Goal: Task Accomplishment & Management: Manage account settings

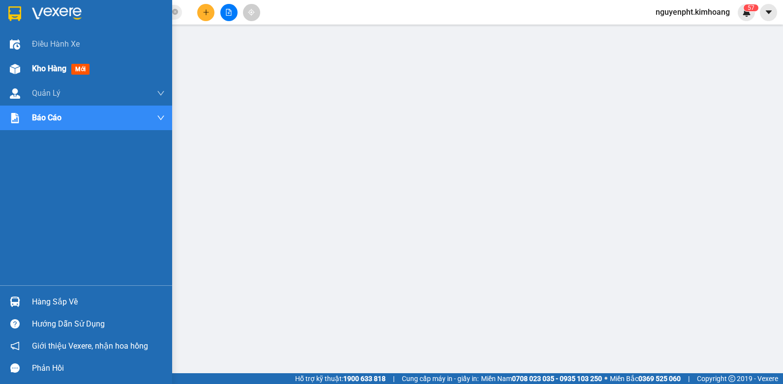
click at [40, 63] on div "Kho hàng mới" at bounding box center [62, 68] width 61 height 12
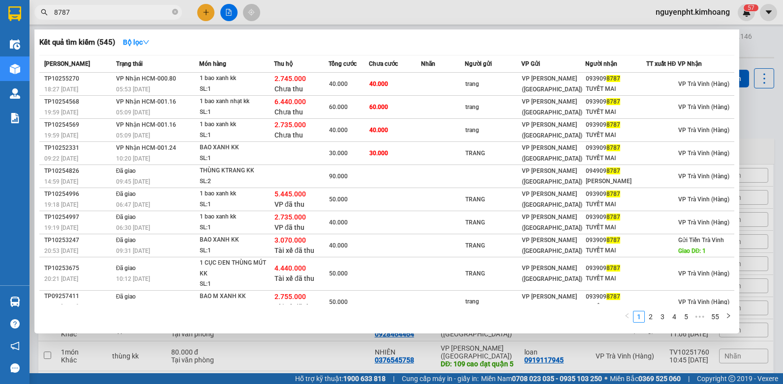
drag, startPoint x: 96, startPoint y: 12, endPoint x: -2, endPoint y: 12, distance: 98.3
click at [0, 12] on html "Kết quả [PERSON_NAME] ( 545 ) Bộ lọc Mã ĐH Trạng thái Món hàng Thu hộ Tổng [PER…" at bounding box center [391, 192] width 783 height 384
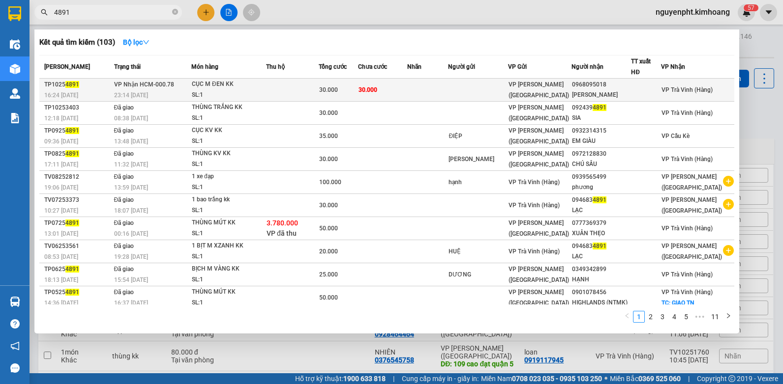
type input "4891"
click at [319, 92] on td at bounding box center [292, 90] width 53 height 23
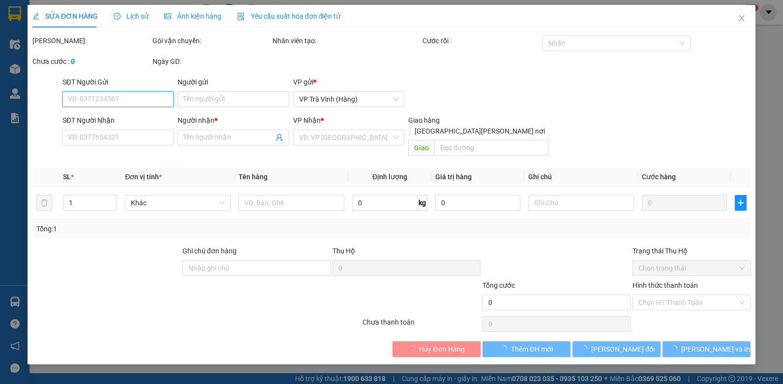
type input "0968095018"
type input "[PERSON_NAME]"
type input "30.000"
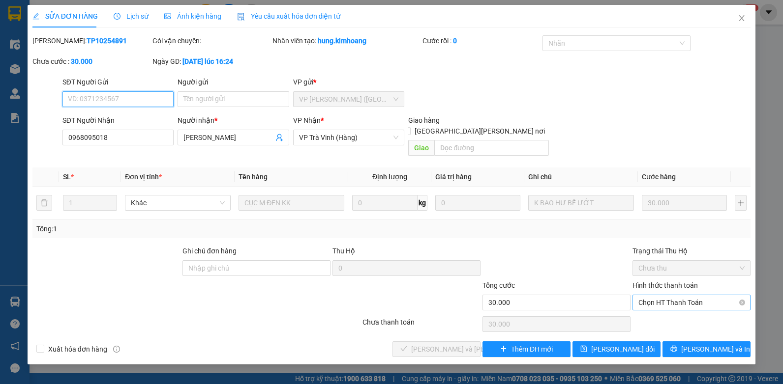
click at [670, 295] on span "Chọn HT Thanh Toán" at bounding box center [691, 302] width 106 height 15
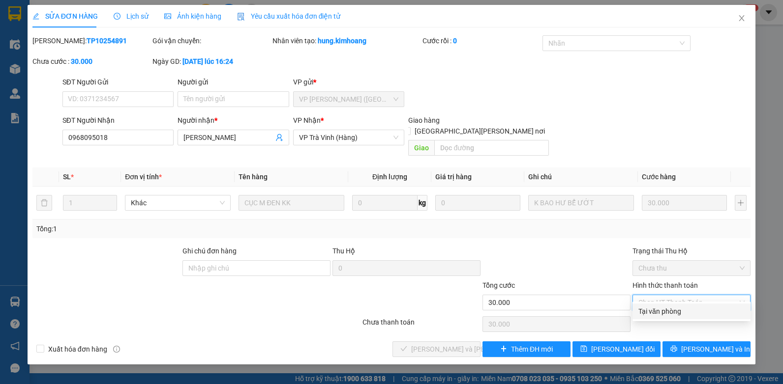
click at [668, 314] on div "Tại văn phòng" at bounding box center [691, 311] width 106 height 11
type input "0"
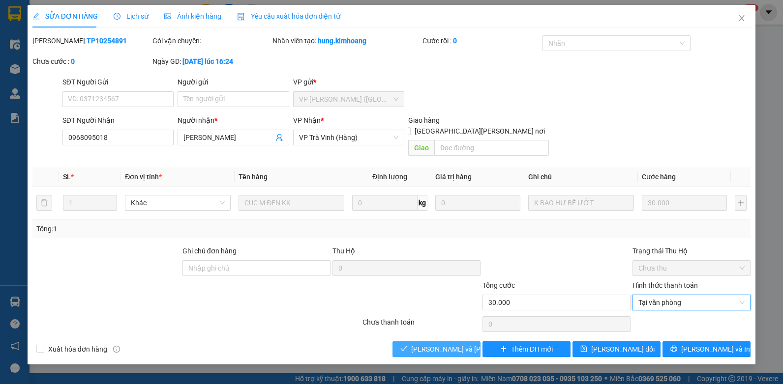
click at [464, 344] on span "[PERSON_NAME] và [PERSON_NAME] hàng" at bounding box center [477, 349] width 133 height 11
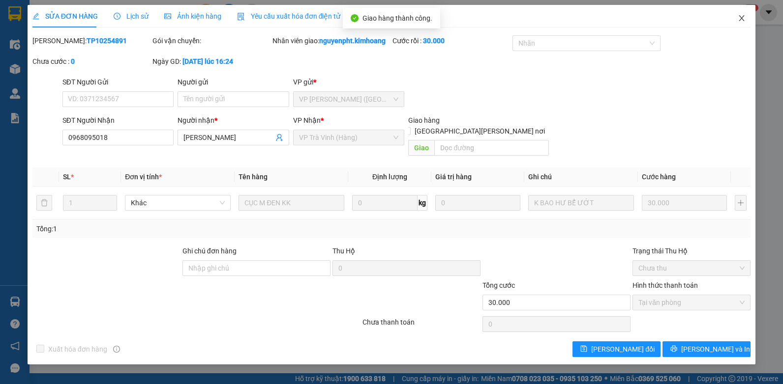
click at [740, 15] on icon "close" at bounding box center [741, 18] width 8 height 8
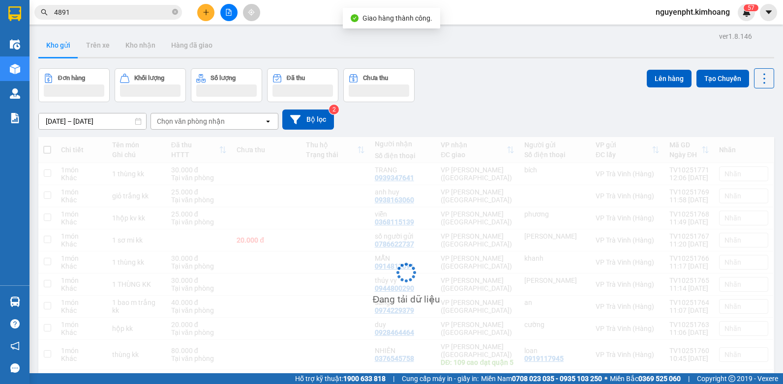
drag, startPoint x: 115, startPoint y: 16, endPoint x: 0, endPoint y: 29, distance: 115.8
click at [0, 26] on html "Kết quả [PERSON_NAME] ( 103 ) Bộ lọc Mã ĐH Trạng thái Món hàng Thu hộ Tổng [PER…" at bounding box center [391, 192] width 783 height 384
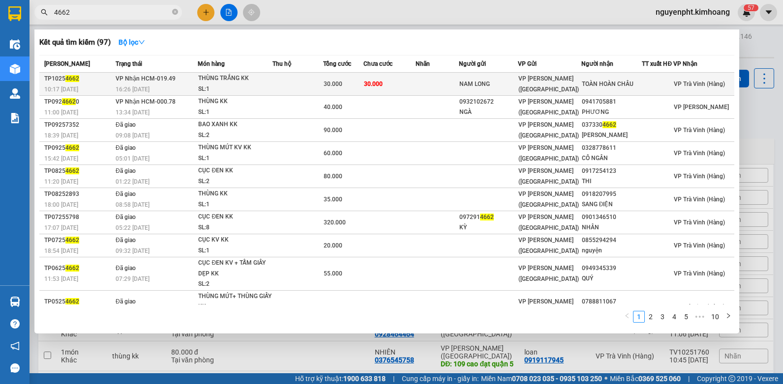
type input "4662"
click at [412, 86] on td "30.000" at bounding box center [389, 84] width 52 height 23
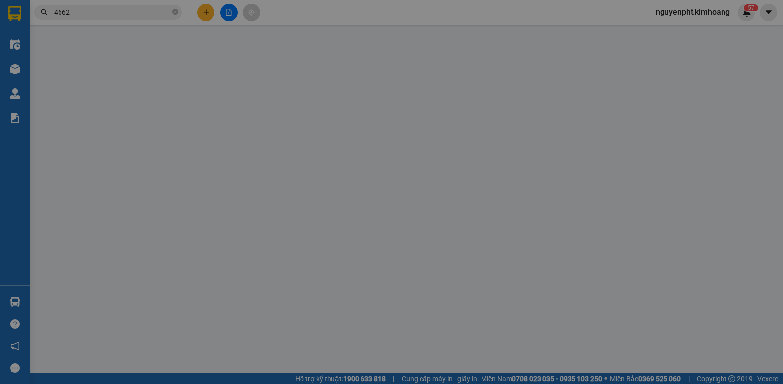
type input "NAM LONG"
type input "TOÀN HOÀN CHÂU"
type input "30.000"
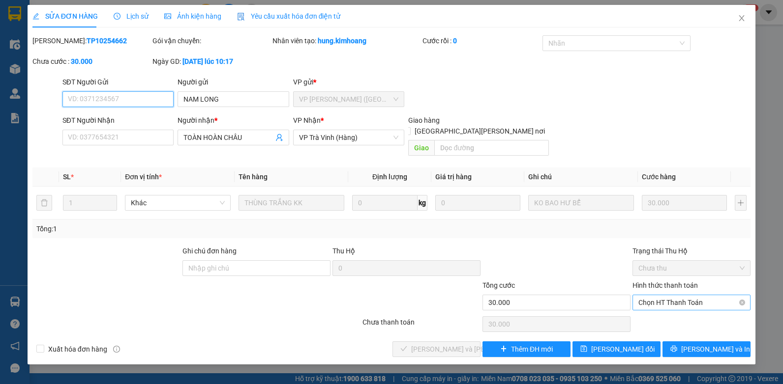
click at [685, 295] on span "Chọn HT Thanh Toán" at bounding box center [691, 302] width 106 height 15
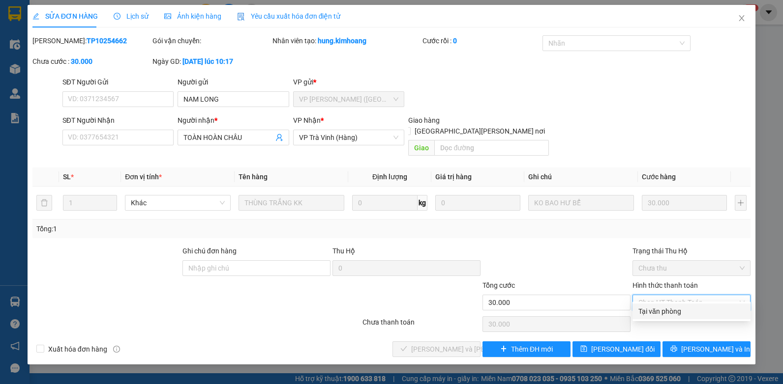
click at [660, 315] on div "Tại văn phòng" at bounding box center [691, 311] width 106 height 11
type input "0"
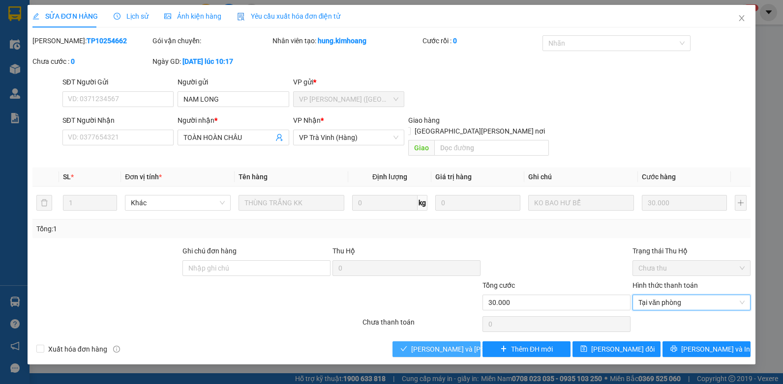
drag, startPoint x: 458, startPoint y: 339, endPoint x: 468, endPoint y: 342, distance: 10.3
click at [459, 344] on span "[PERSON_NAME] và [PERSON_NAME] hàng" at bounding box center [477, 349] width 133 height 11
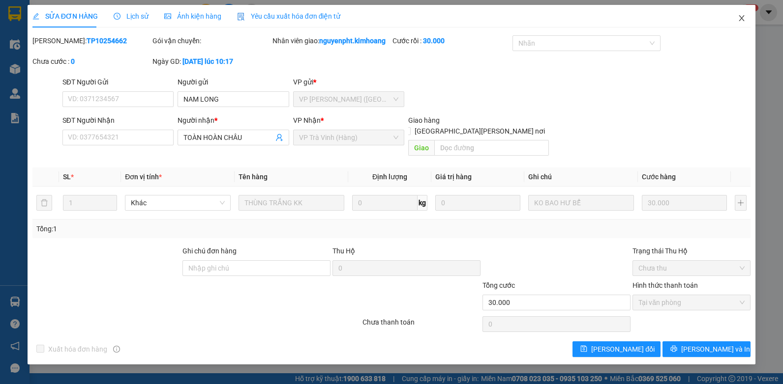
click at [737, 18] on icon "close" at bounding box center [741, 18] width 8 height 8
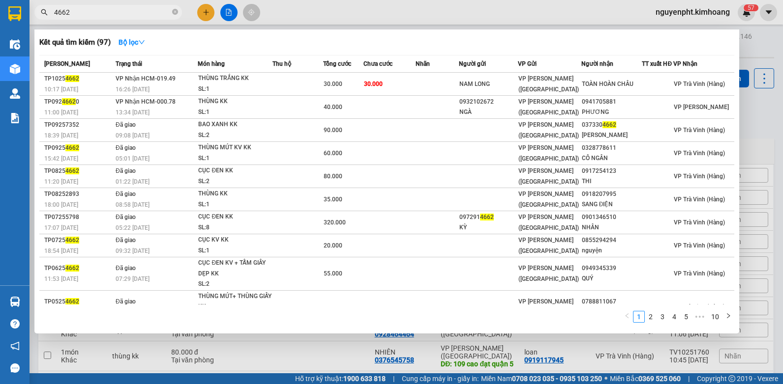
drag, startPoint x: 124, startPoint y: 9, endPoint x: -2, endPoint y: 20, distance: 126.3
click at [0, 20] on html "Kết quả [PERSON_NAME] ( 97 ) Bộ lọc Mã ĐH Trạng thái Món hàng Thu hộ Tổng [PERS…" at bounding box center [391, 192] width 783 height 384
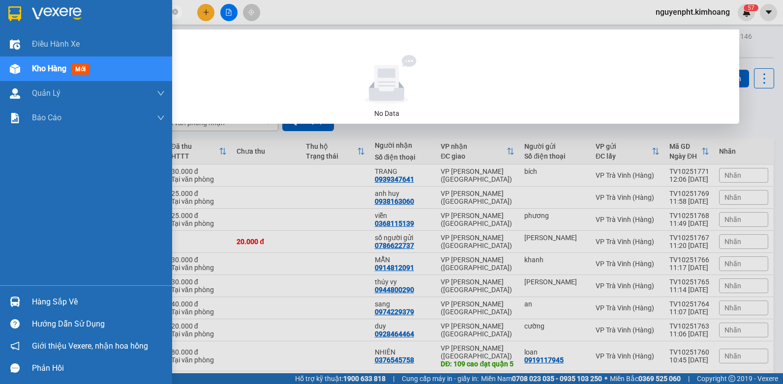
drag, startPoint x: 124, startPoint y: 14, endPoint x: 0, endPoint y: 18, distance: 124.0
click at [0, 17] on html "Kết quả [PERSON_NAME] ( 0 ) Bộ lọc No Data spybox nguyenpht.kimhoang 5 7 Điều […" at bounding box center [391, 192] width 783 height 384
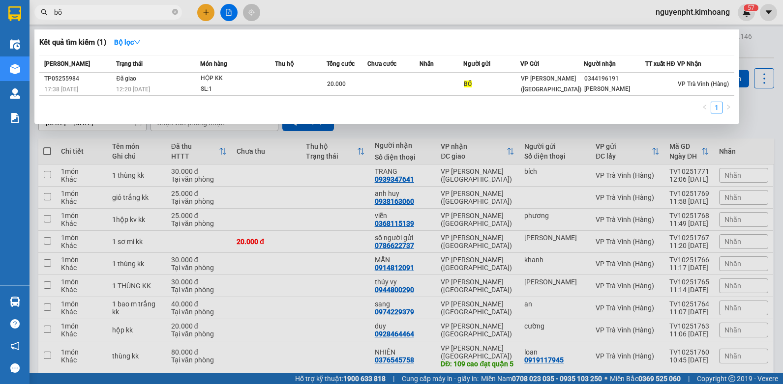
drag, startPoint x: 151, startPoint y: 15, endPoint x: 0, endPoint y: 5, distance: 151.7
click at [0, 16] on html "Kết quả [PERSON_NAME] ( 1 ) Bộ lọc Mã ĐH Trạng thái Món hàng Thu hộ Tổng [PERSO…" at bounding box center [391, 192] width 783 height 384
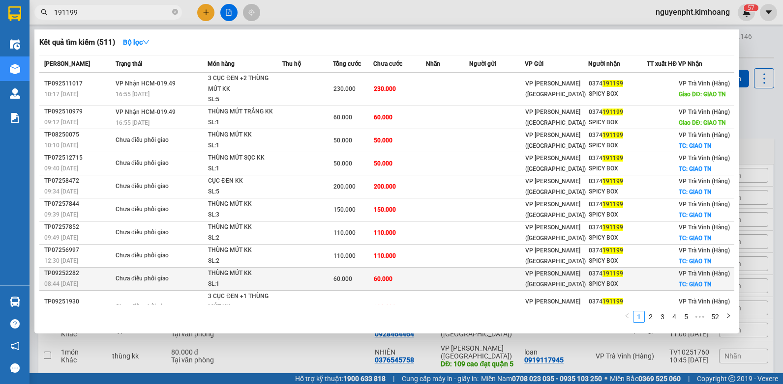
scroll to position [26, 0]
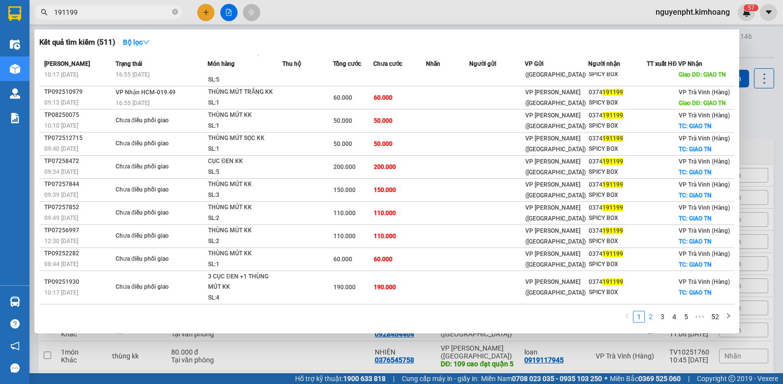
type input "191199"
click at [650, 320] on link "2" at bounding box center [650, 317] width 11 height 11
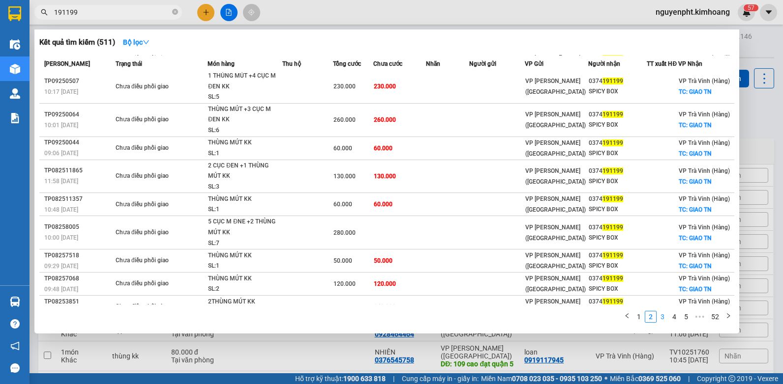
click at [663, 320] on link "3" at bounding box center [662, 317] width 11 height 11
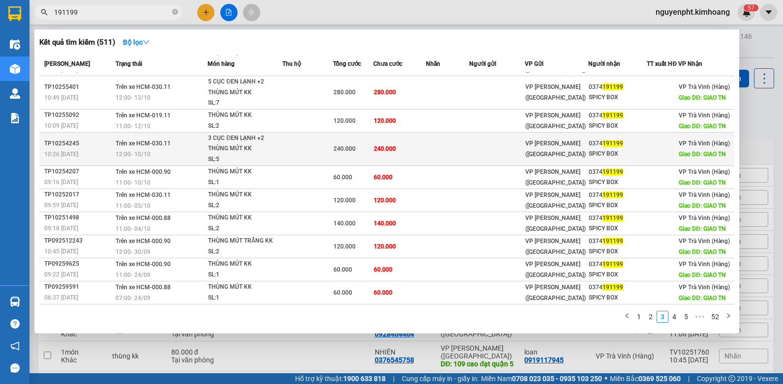
scroll to position [0, 0]
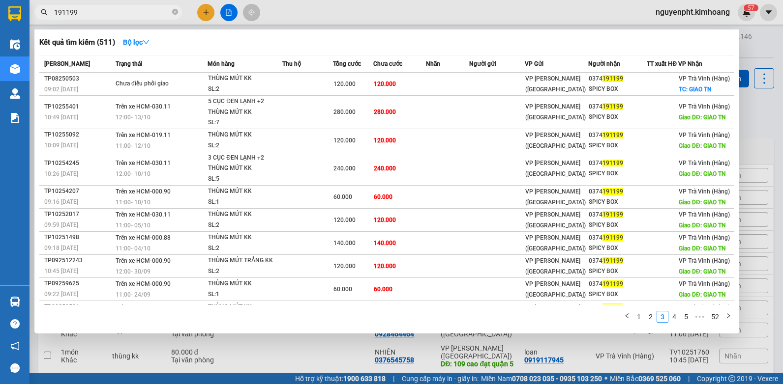
click at [310, 346] on div at bounding box center [391, 192] width 783 height 384
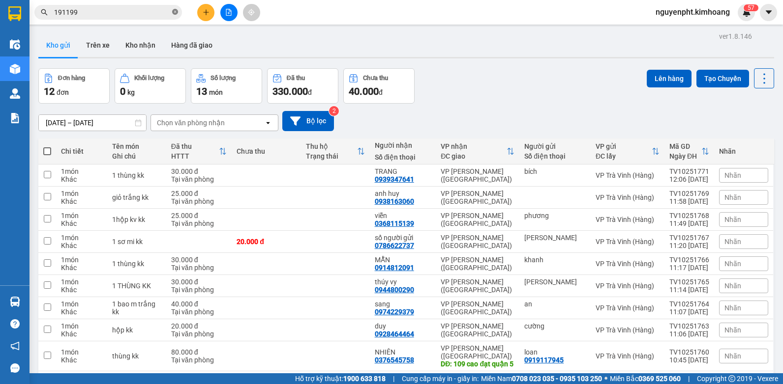
click at [173, 9] on icon "close-circle" at bounding box center [175, 12] width 6 height 6
click at [199, 10] on button at bounding box center [205, 12] width 17 height 17
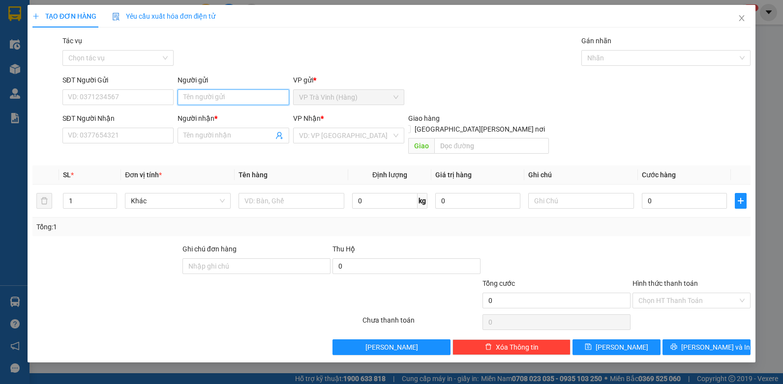
click at [243, 98] on input "Người gửi" at bounding box center [233, 97] width 112 height 16
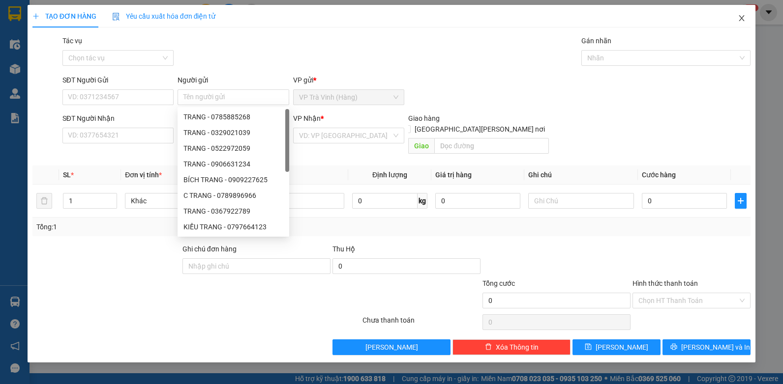
click at [743, 16] on icon "close" at bounding box center [741, 18] width 8 height 8
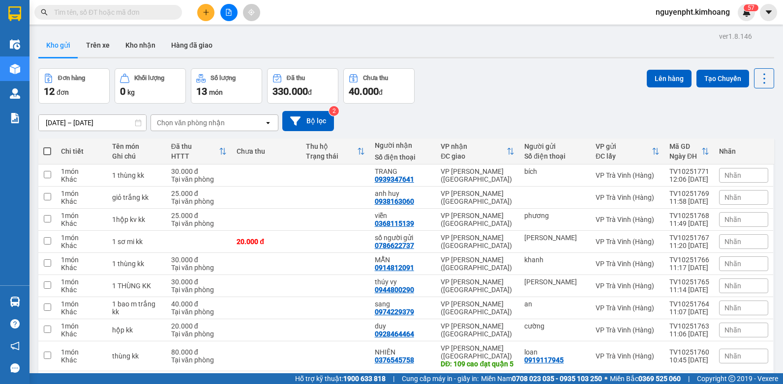
click at [148, 17] on span at bounding box center [107, 12] width 147 height 15
click at [147, 12] on input "text" at bounding box center [112, 12] width 116 height 11
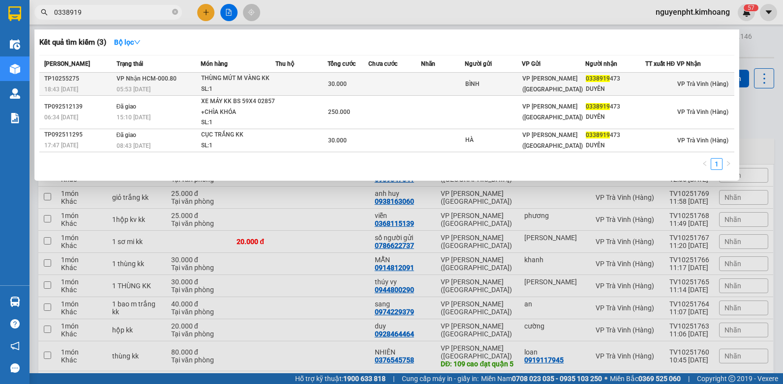
type input "0338919"
click at [261, 78] on div "THÙNG MÚT M VÀNG KK" at bounding box center [238, 78] width 74 height 11
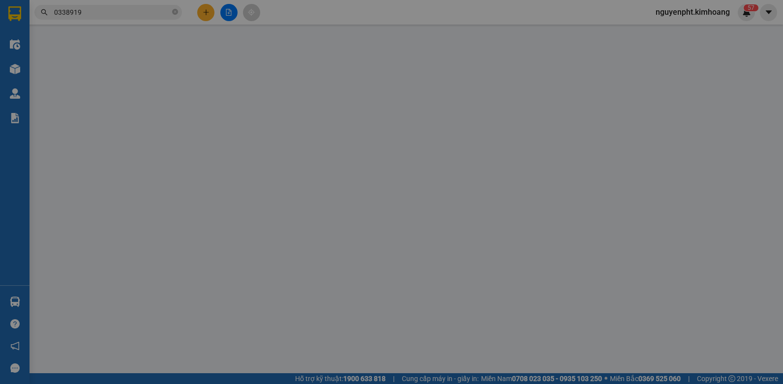
type input "BÌNH"
type input "0338919473"
type input "DUYÊN"
type input "30.000"
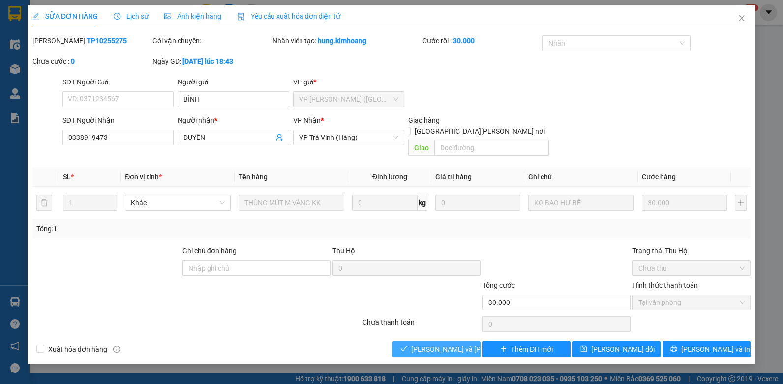
click at [437, 344] on span "[PERSON_NAME] và [PERSON_NAME] hàng" at bounding box center [477, 349] width 133 height 11
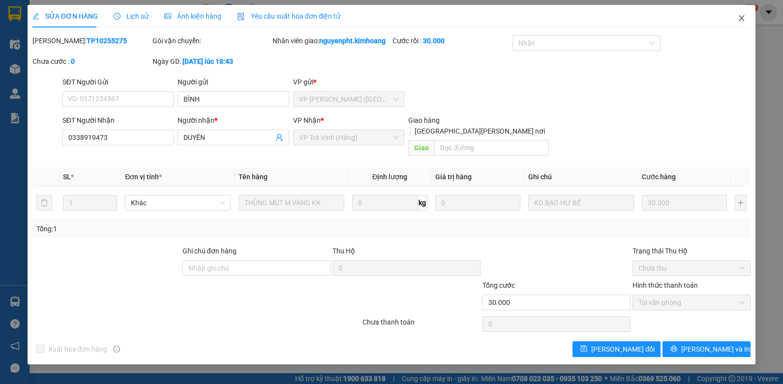
click at [740, 19] on icon "close" at bounding box center [741, 18] width 8 height 8
